Goal: Information Seeking & Learning: Learn about a topic

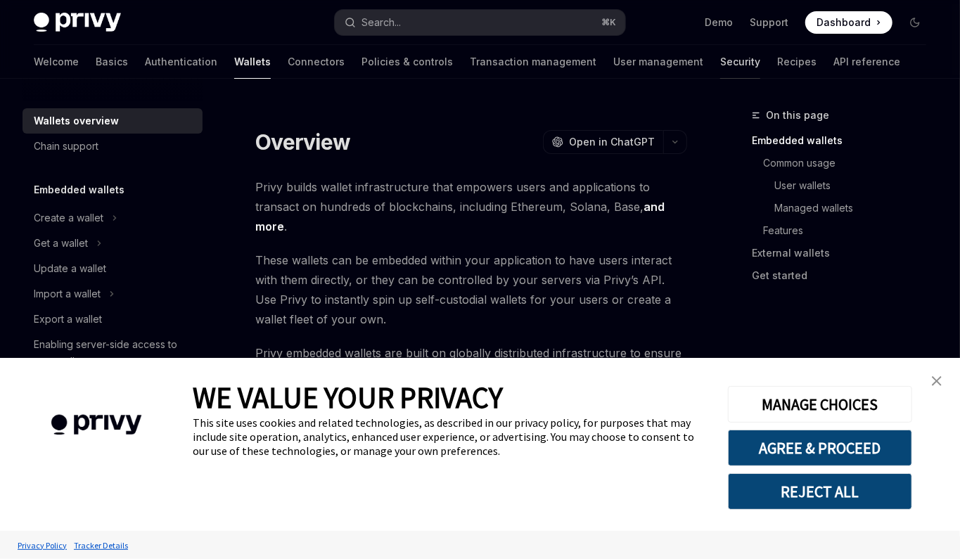
click at [720, 67] on link "Security" at bounding box center [740, 62] width 40 height 34
type textarea "*"
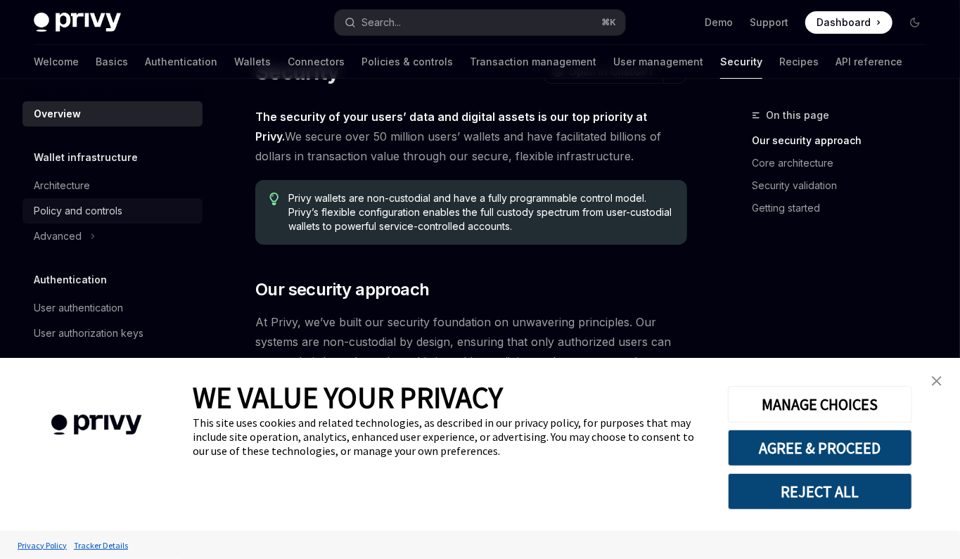
scroll to position [58, 0]
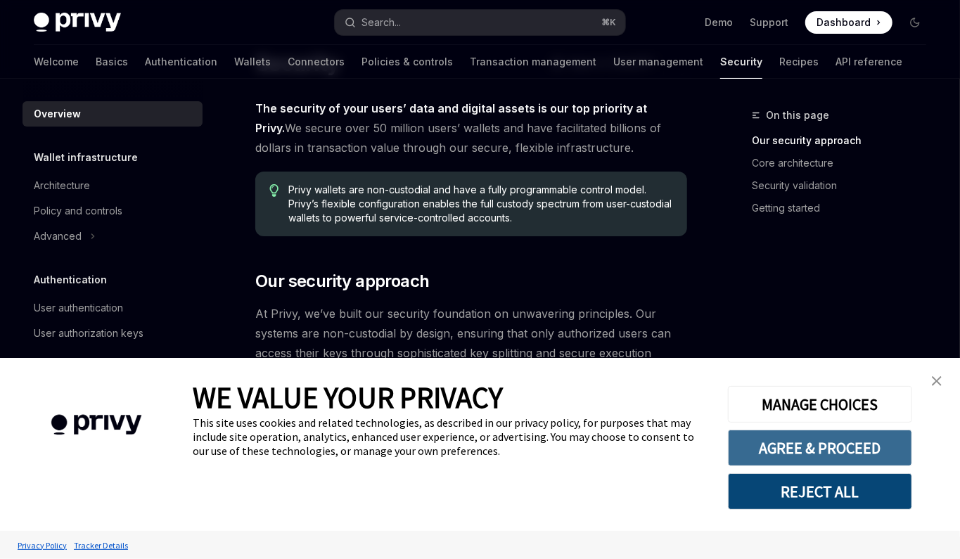
click at [795, 435] on button "AGREE & PROCEED" at bounding box center [820, 448] width 184 height 37
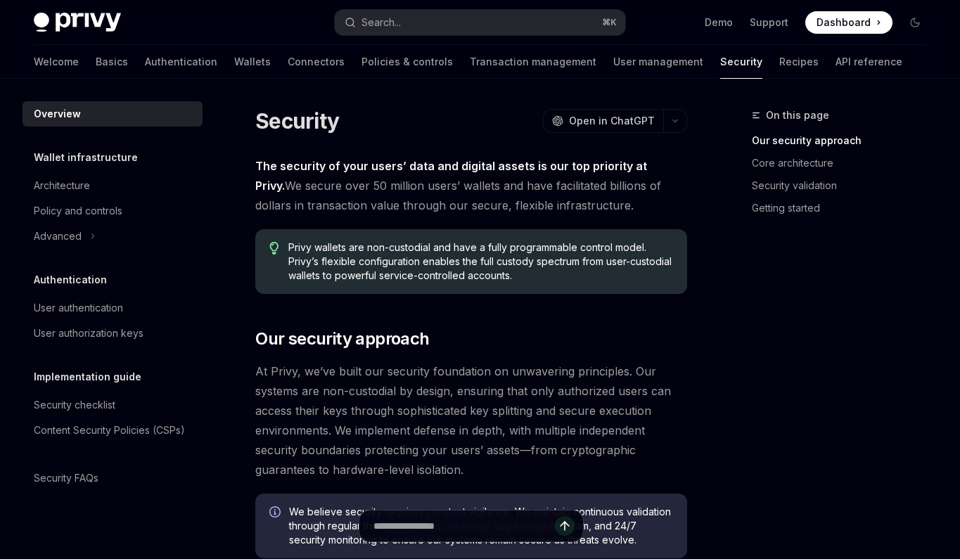
scroll to position [58, 0]
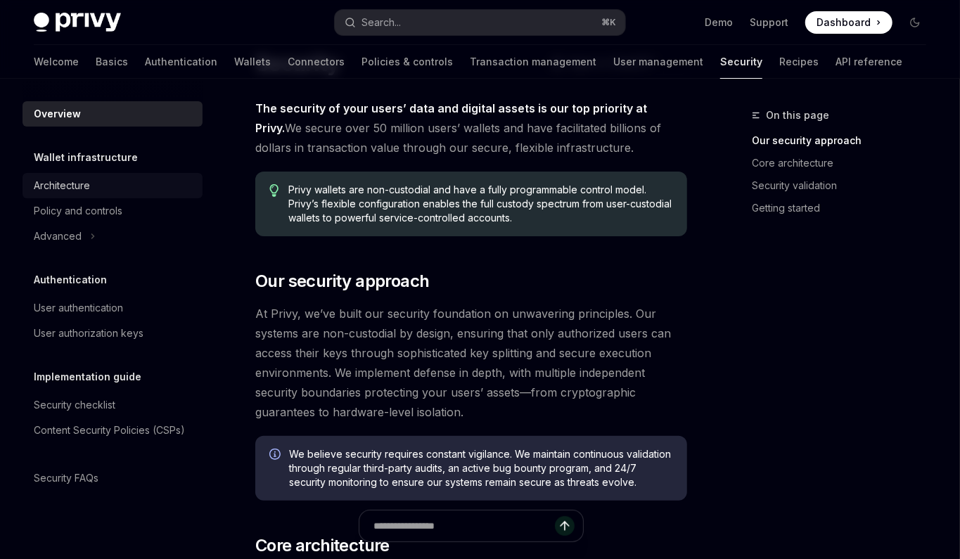
type textarea "*"
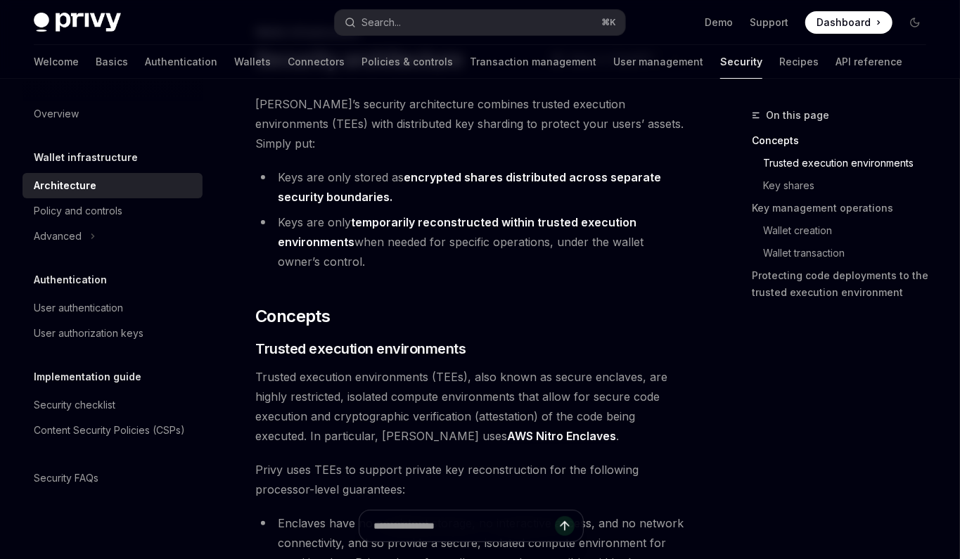
scroll to position [0, 0]
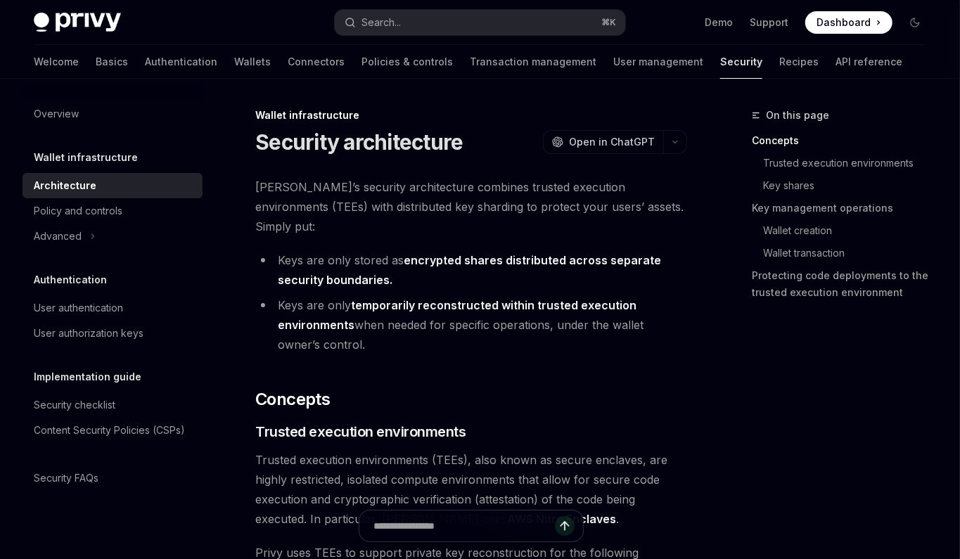
click at [551, 193] on span "[PERSON_NAME]’s security architecture combines trusted execution environments (…" at bounding box center [471, 206] width 432 height 59
click at [592, 14] on button "Search... ⌘ K" at bounding box center [480, 22] width 290 height 25
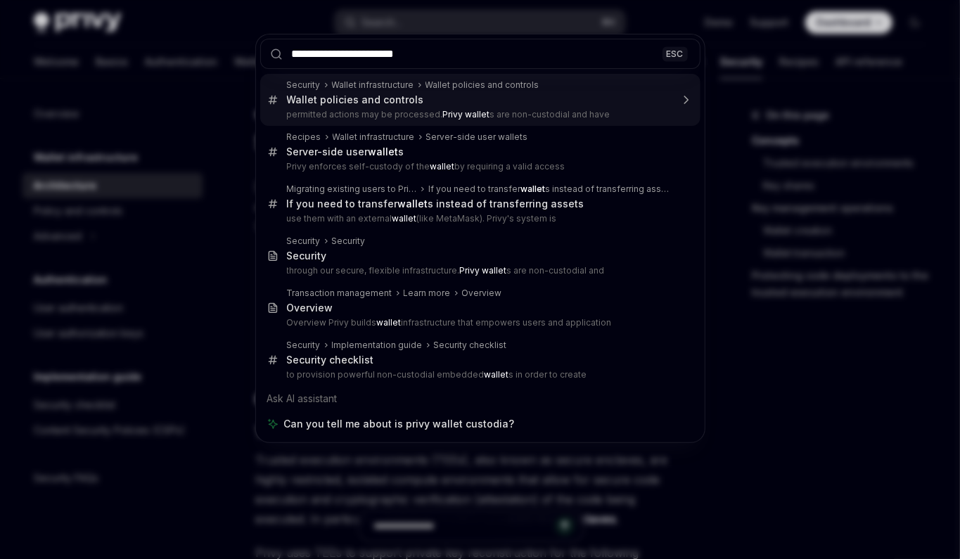
type input "**********"
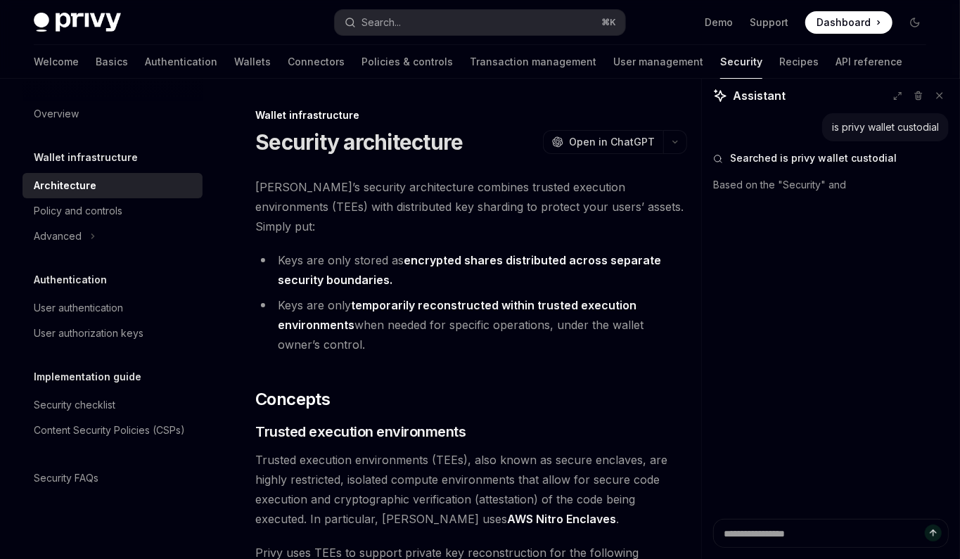
type textarea "*"
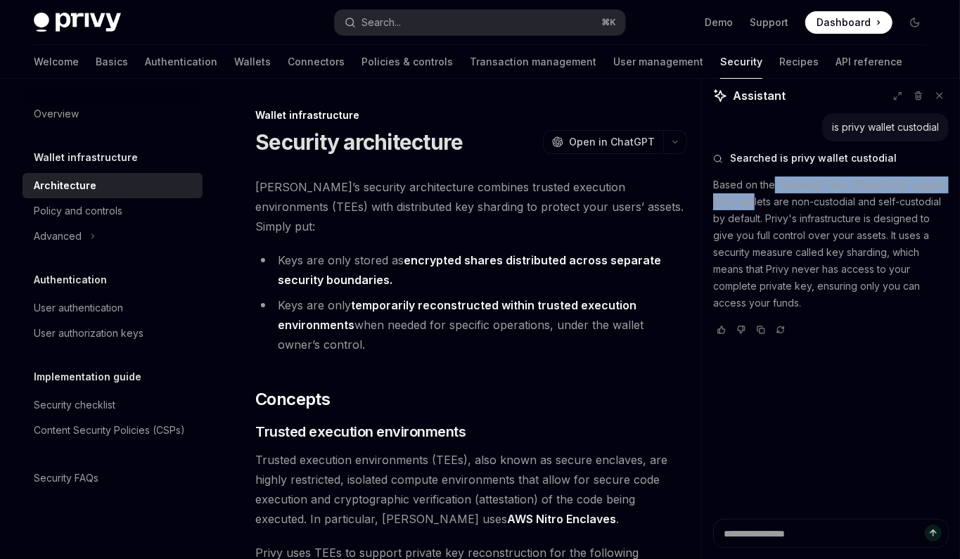
drag, startPoint x: 774, startPoint y: 182, endPoint x: 754, endPoint y: 200, distance: 26.9
click at [754, 200] on p "Based on the "Security" and "About Privy" pages, Privy wallets are non-custodia…" at bounding box center [831, 244] width 236 height 135
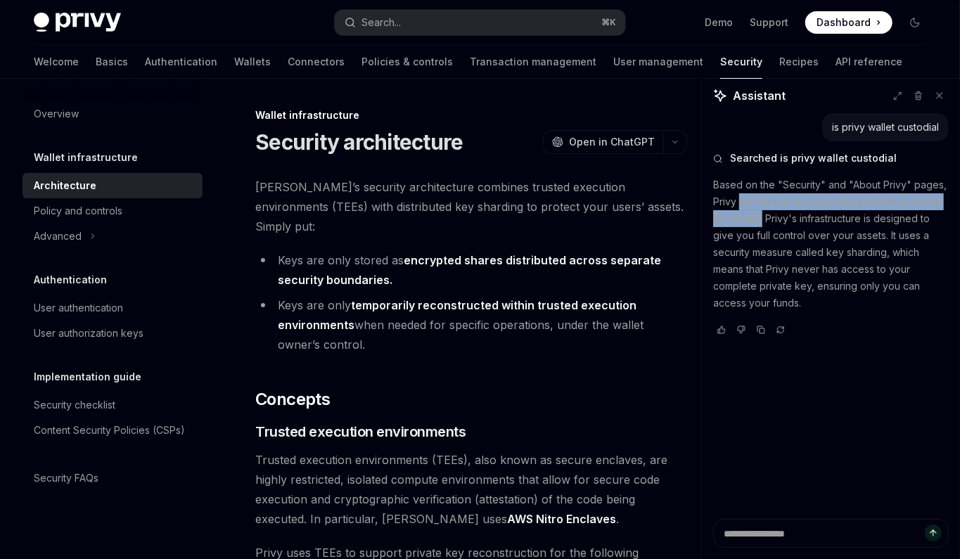
drag, startPoint x: 754, startPoint y: 200, endPoint x: 760, endPoint y: 224, distance: 23.9
click at [760, 224] on p "Based on the "Security" and "About Privy" pages, Privy wallets are non-custodia…" at bounding box center [831, 244] width 236 height 135
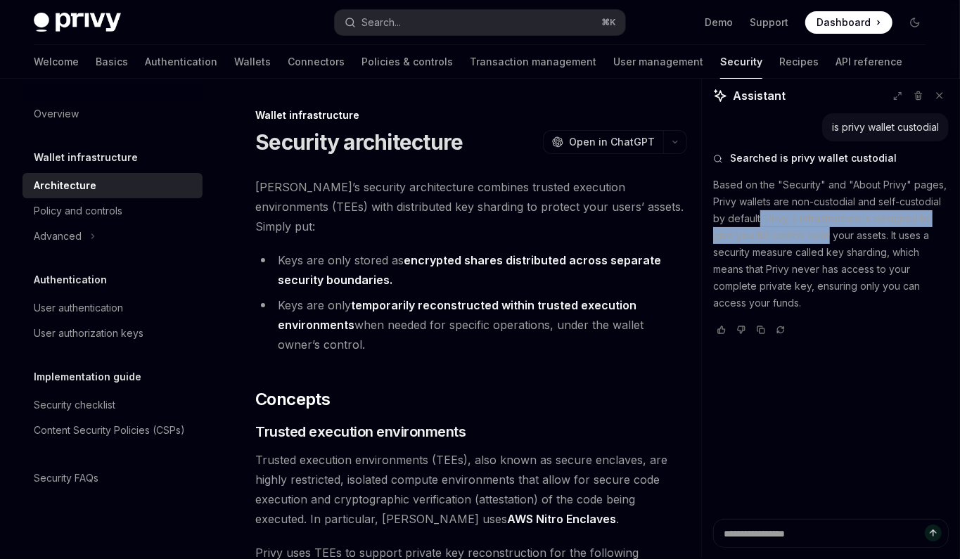
drag, startPoint x: 760, startPoint y: 224, endPoint x: 806, endPoint y: 243, distance: 50.2
click at [806, 243] on p "Based on the "Security" and "About Privy" pages, Privy wallets are non-custodia…" at bounding box center [831, 244] width 236 height 135
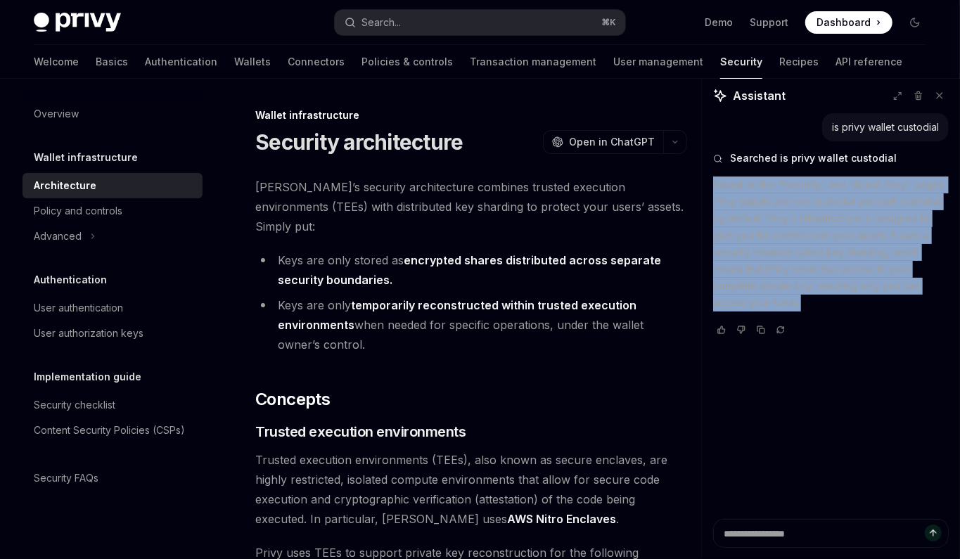
click at [806, 243] on p "Based on the "Security" and "About Privy" pages, Privy wallets are non-custodia…" at bounding box center [831, 244] width 236 height 135
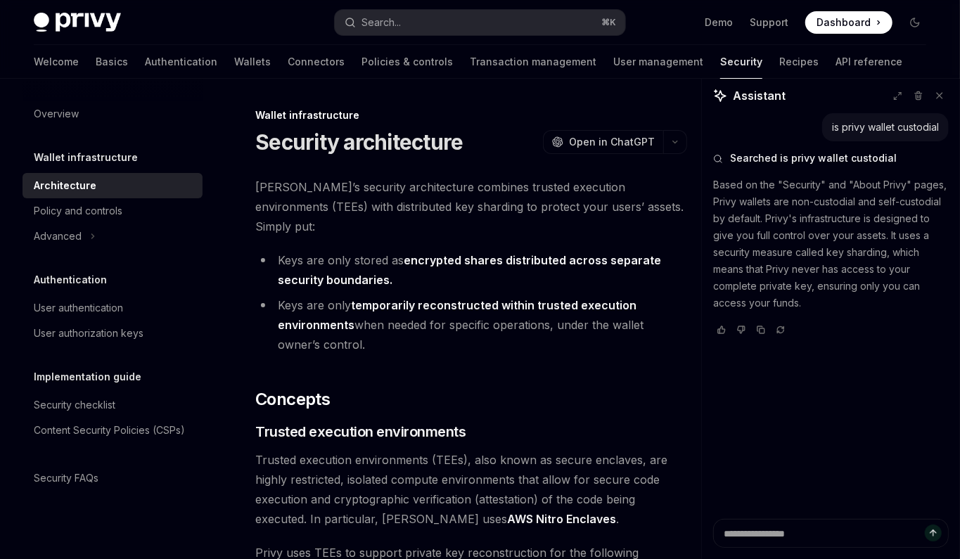
click at [791, 245] on p "Based on the "Security" and "About Privy" pages, Privy wallets are non-custodia…" at bounding box center [831, 244] width 236 height 135
drag, startPoint x: 783, startPoint y: 246, endPoint x: 843, endPoint y: 246, distance: 60.5
click at [810, 246] on p "Based on the "Security" and "About Privy" pages, Privy wallets are non-custodia…" at bounding box center [831, 244] width 236 height 135
click at [848, 247] on p "Based on the "Security" and "About Privy" pages, Privy wallets are non-custodia…" at bounding box center [831, 244] width 236 height 135
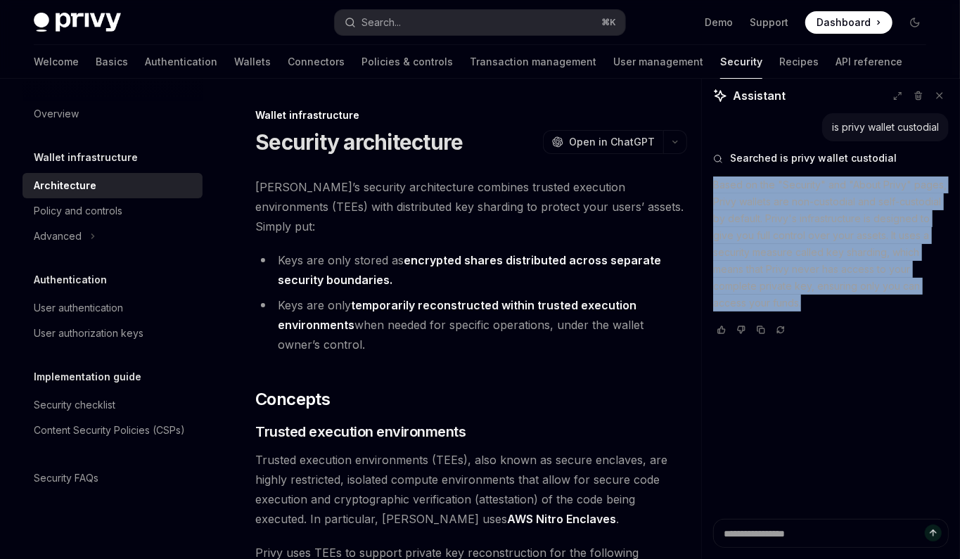
click at [848, 247] on p "Based on the "Security" and "About Privy" pages, Privy wallets are non-custodia…" at bounding box center [831, 244] width 236 height 135
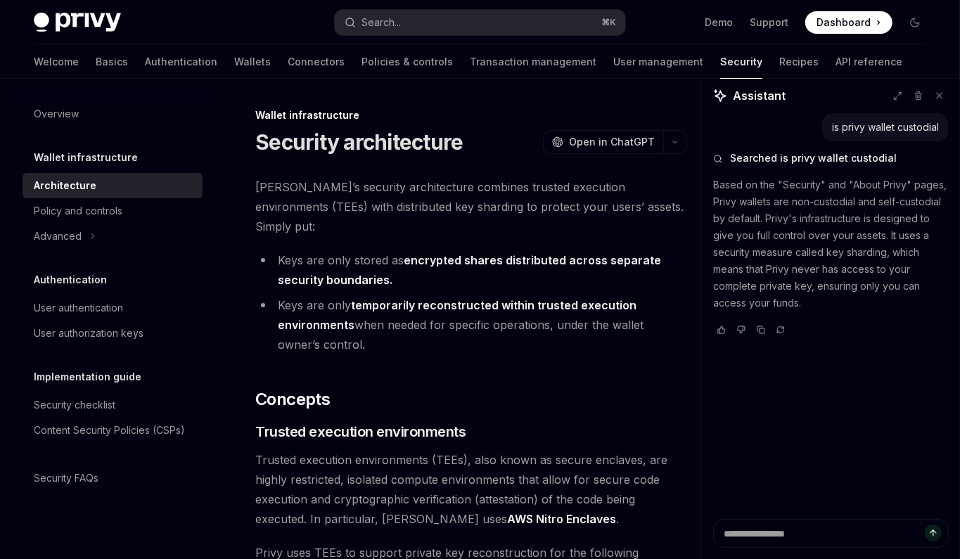
click at [857, 250] on p "Based on the "Security" and "About Privy" pages, Privy wallets are non-custodia…" at bounding box center [831, 244] width 236 height 135
drag, startPoint x: 762, startPoint y: 269, endPoint x: 864, endPoint y: 269, distance: 102.7
click at [864, 269] on p "Based on the "Security" and "About Privy" pages, Privy wallets are non-custodia…" at bounding box center [831, 244] width 236 height 135
click at [831, 271] on p "Based on the "Security" and "About Privy" pages, Privy wallets are non-custodia…" at bounding box center [831, 244] width 236 height 135
drag, startPoint x: 781, startPoint y: 288, endPoint x: 831, endPoint y: 288, distance: 49.9
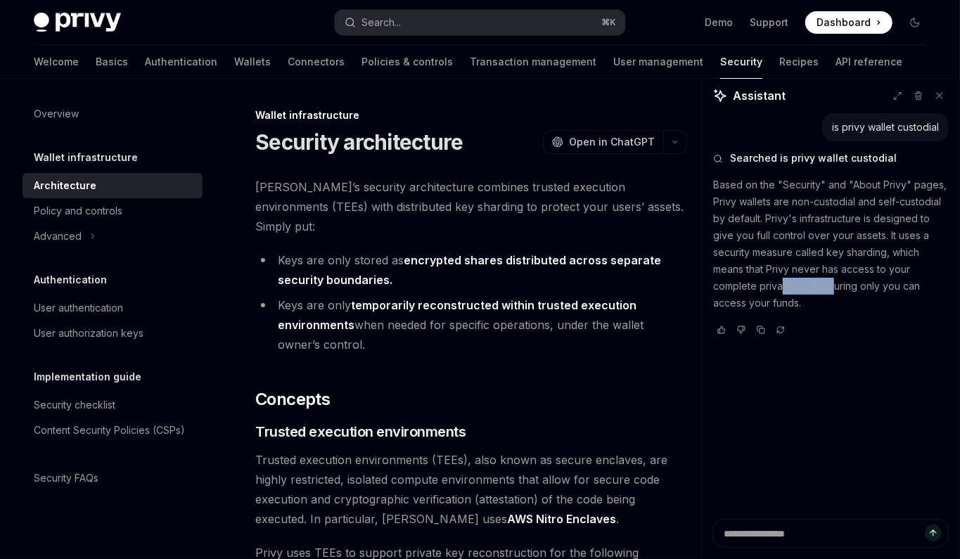
click at [831, 288] on p "Based on the "Security" and "About Privy" pages, Privy wallets are non-custodia…" at bounding box center [831, 244] width 236 height 135
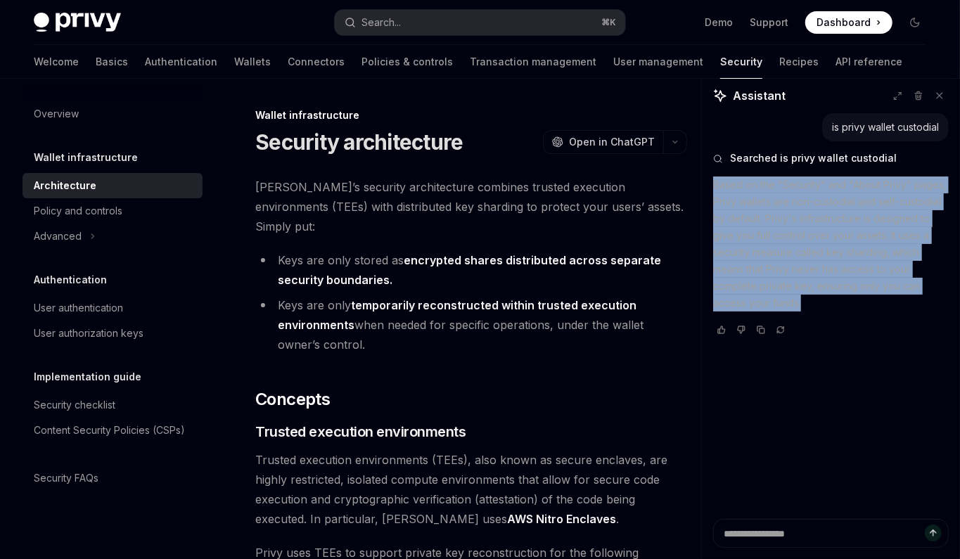
click at [831, 288] on p "Based on the "Security" and "About Privy" pages, Privy wallets are non-custodia…" at bounding box center [831, 244] width 236 height 135
click at [822, 295] on p "Based on the "Security" and "About Privy" pages, Privy wallets are non-custodia…" at bounding box center [831, 244] width 236 height 135
drag, startPoint x: 815, startPoint y: 308, endPoint x: 703, endPoint y: 185, distance: 166.8
click at [703, 185] on div "is privy wallet custodial Searched is privy wallet custodial Based on the "Secu…" at bounding box center [831, 316] width 258 height 406
